Goal: Information Seeking & Learning: Learn about a topic

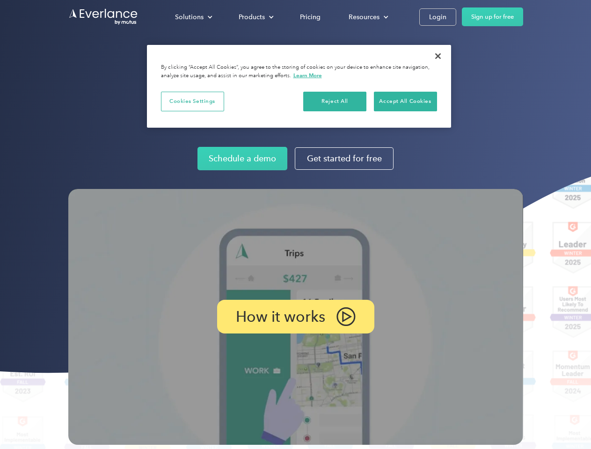
click at [295, 225] on img at bounding box center [295, 317] width 455 height 256
click at [193, 17] on div "Solutions" at bounding box center [189, 17] width 29 height 12
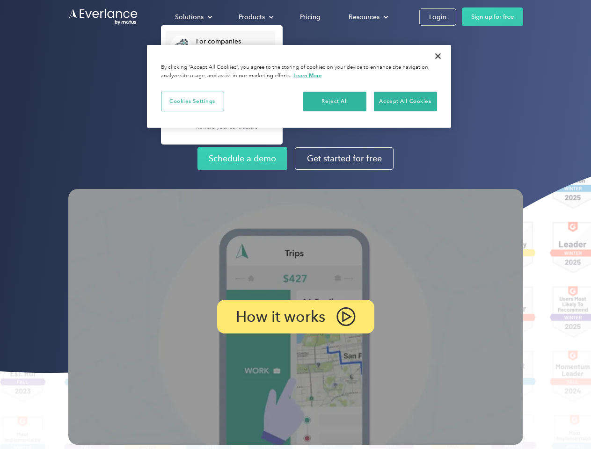
click at [255, 17] on div "Products" at bounding box center [252, 17] width 26 height 12
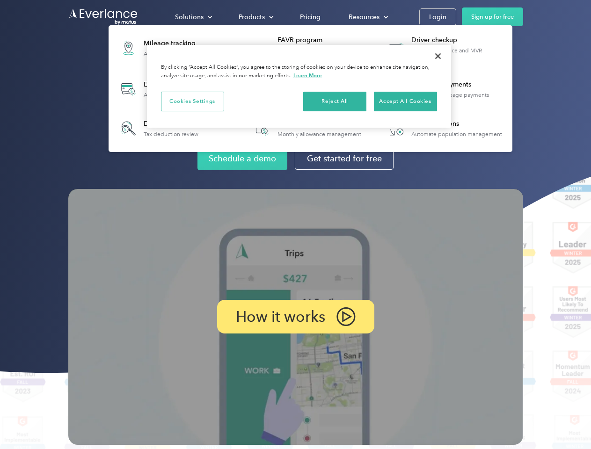
click at [368, 17] on div "Resources" at bounding box center [364, 17] width 31 height 12
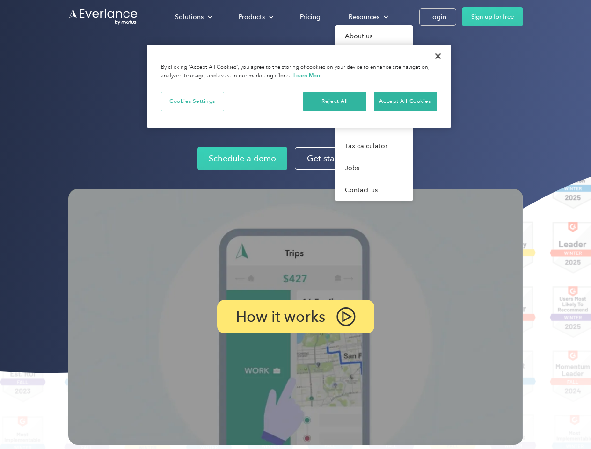
click at [295, 317] on p "How it works" at bounding box center [280, 316] width 89 height 11
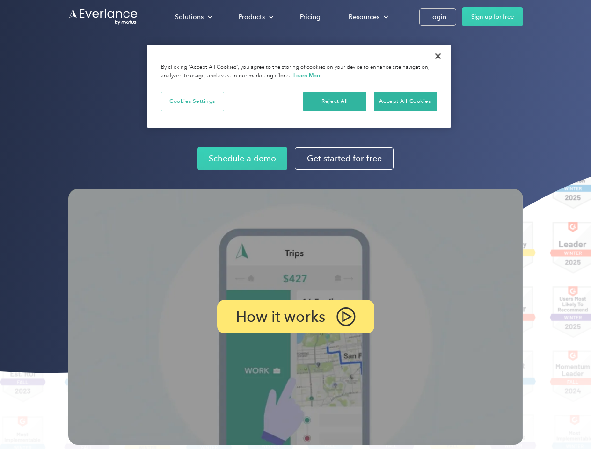
click at [192, 101] on button "Cookies Settings" at bounding box center [192, 102] width 63 height 20
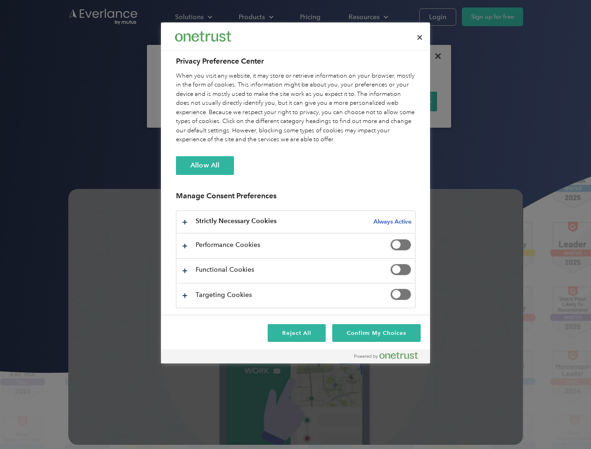
click at [335, 101] on div "When you visit any website, it may store or retrieve information on your browse…" at bounding box center [296, 108] width 240 height 73
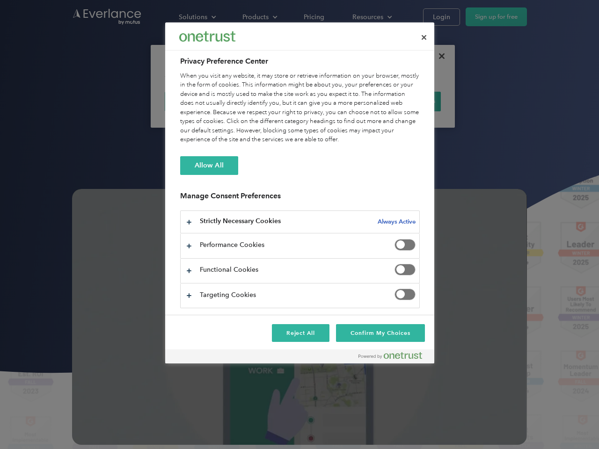
click at [405, 101] on div "When you visit any website, it may store or retrieve information on your browse…" at bounding box center [300, 108] width 240 height 73
click at [438, 56] on div at bounding box center [299, 224] width 599 height 449
